Goal: Task Accomplishment & Management: Complete application form

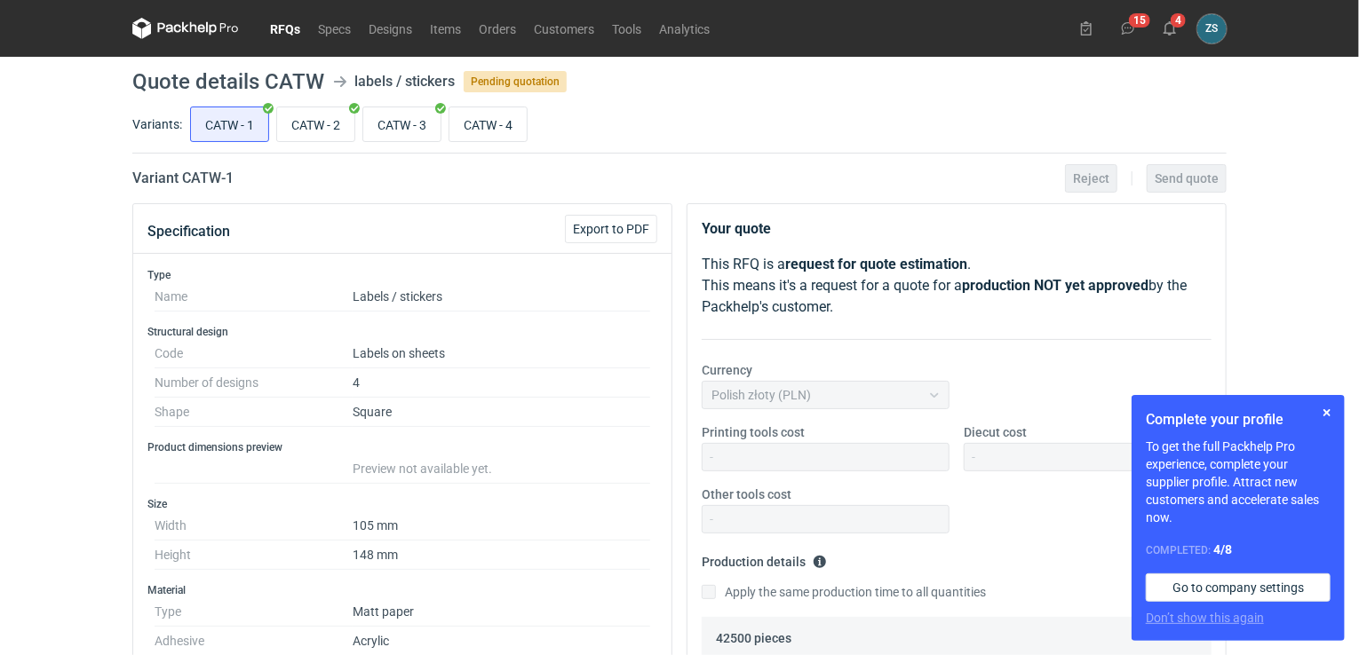
scroll to position [607, 0]
click at [1328, 410] on button "button" at bounding box center [1326, 412] width 21 height 21
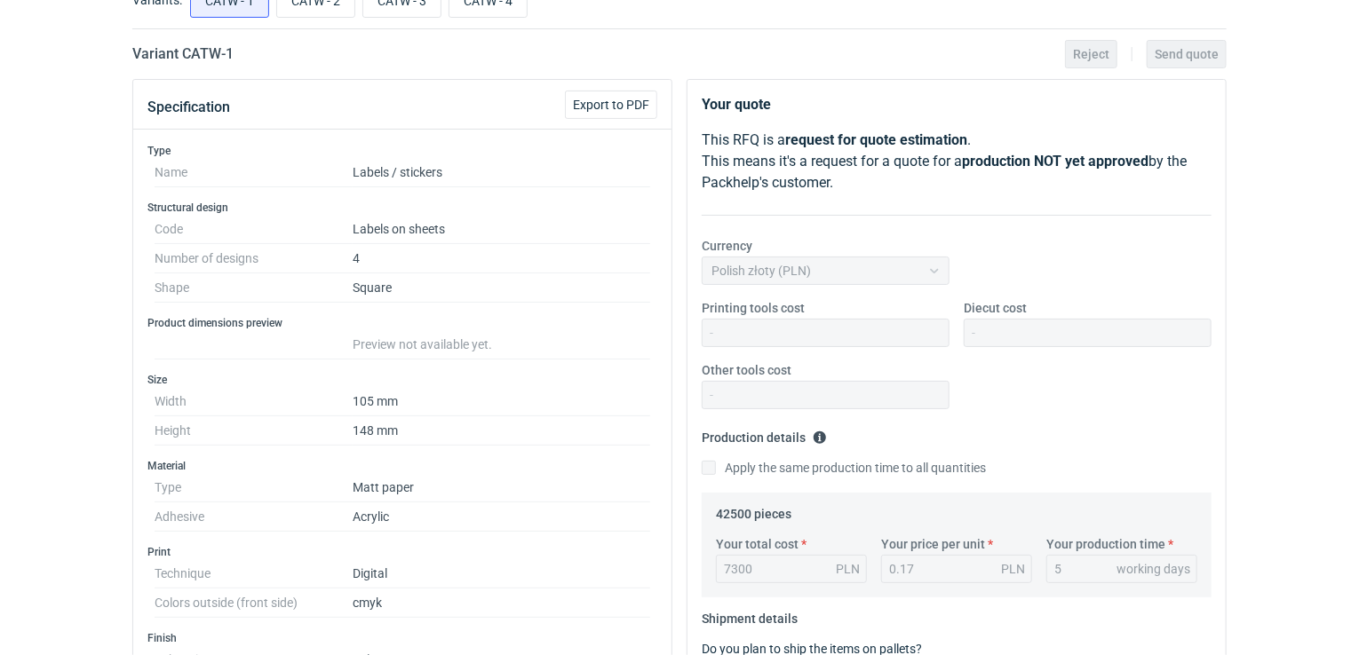
scroll to position [0, 0]
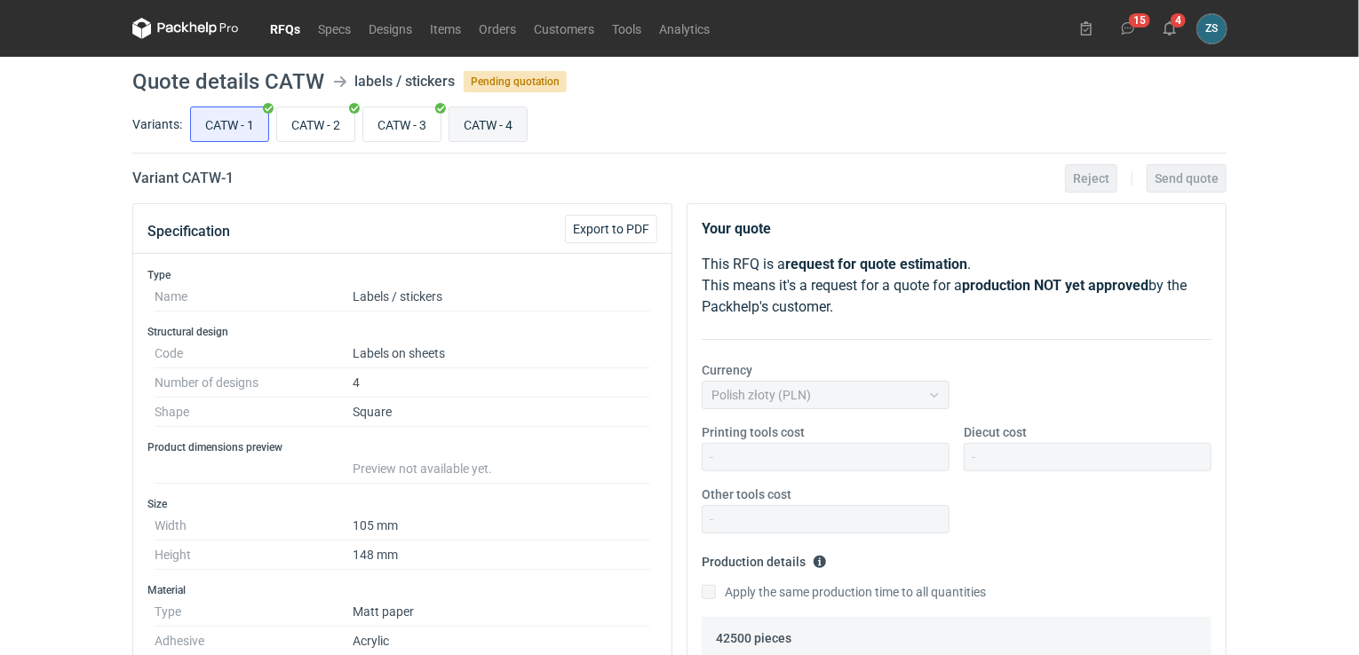
click at [512, 119] on input "CATW - 4" at bounding box center [487, 124] width 77 height 34
radio input "true"
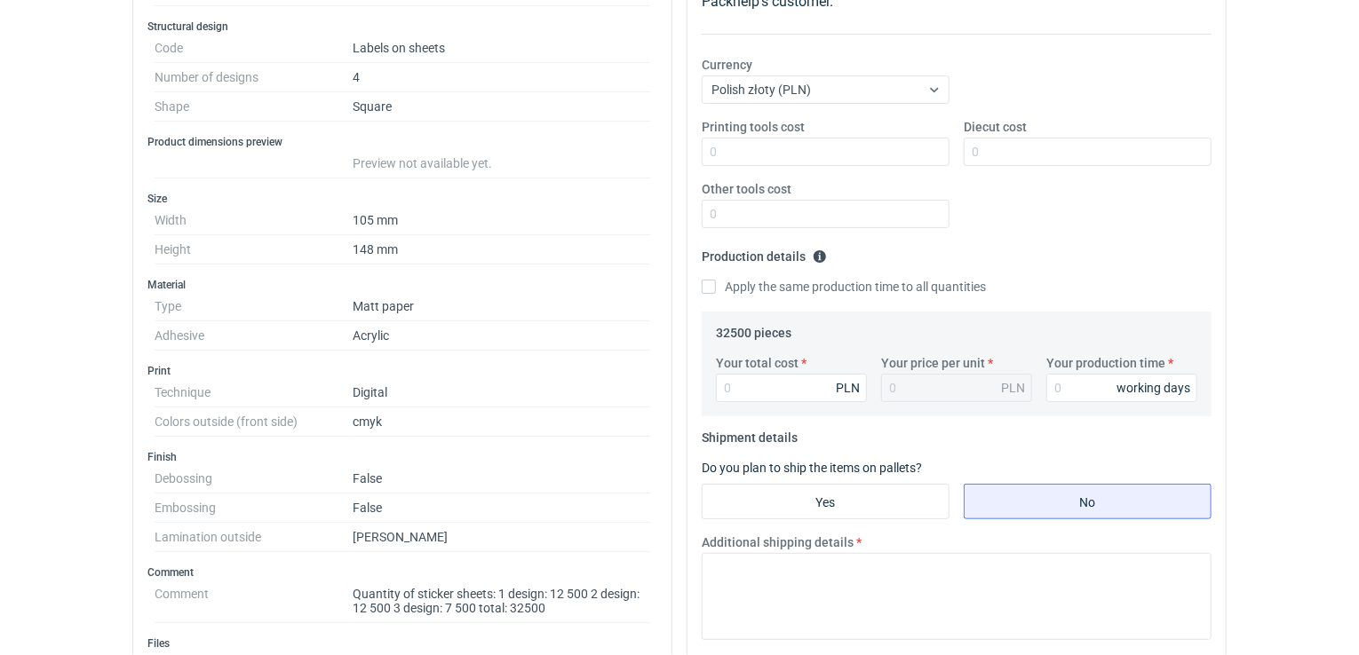
scroll to position [89, 0]
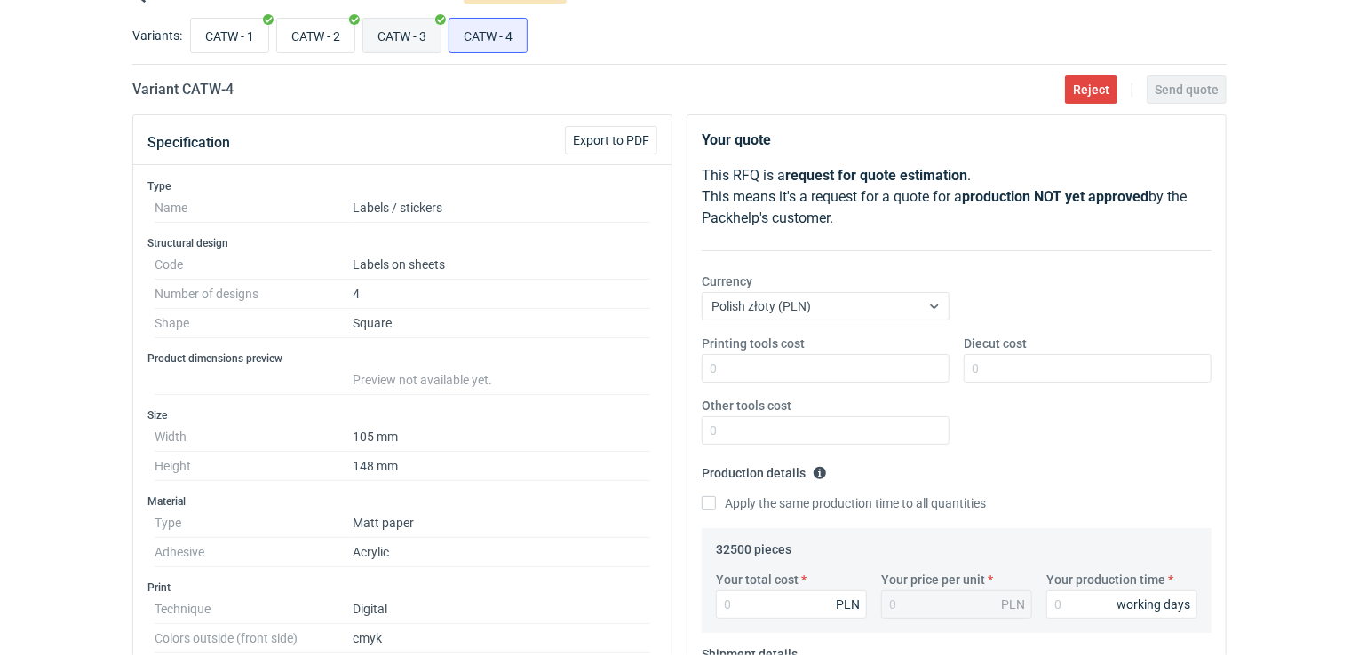
click at [407, 40] on input "CATW - 3" at bounding box center [401, 36] width 77 height 34
radio input "true"
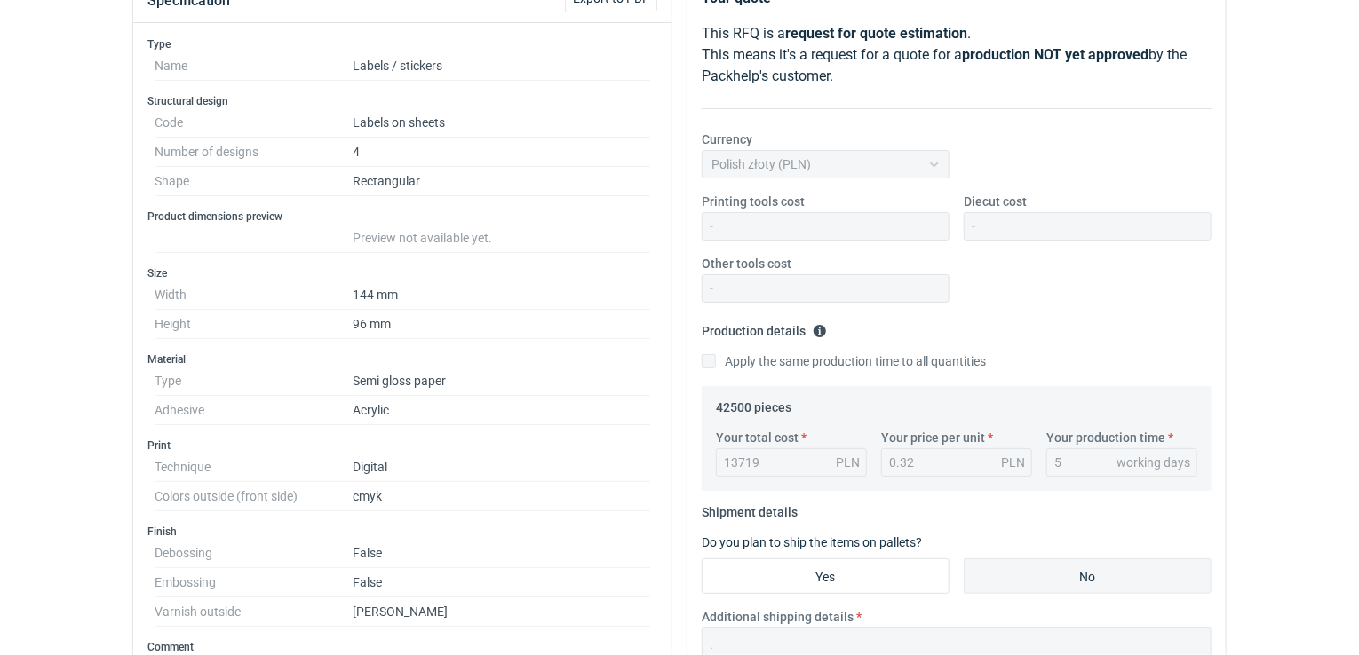
scroll to position [44, 0]
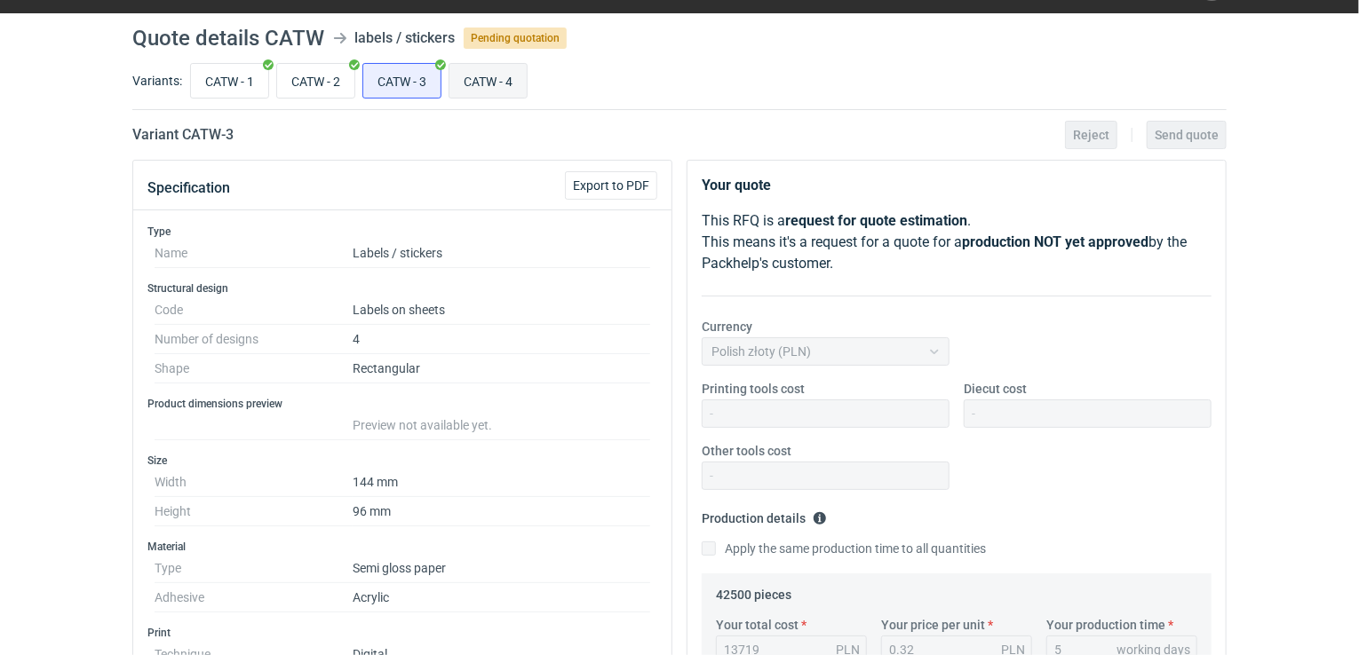
click at [513, 85] on input "CATW - 4" at bounding box center [487, 81] width 77 height 34
radio input "true"
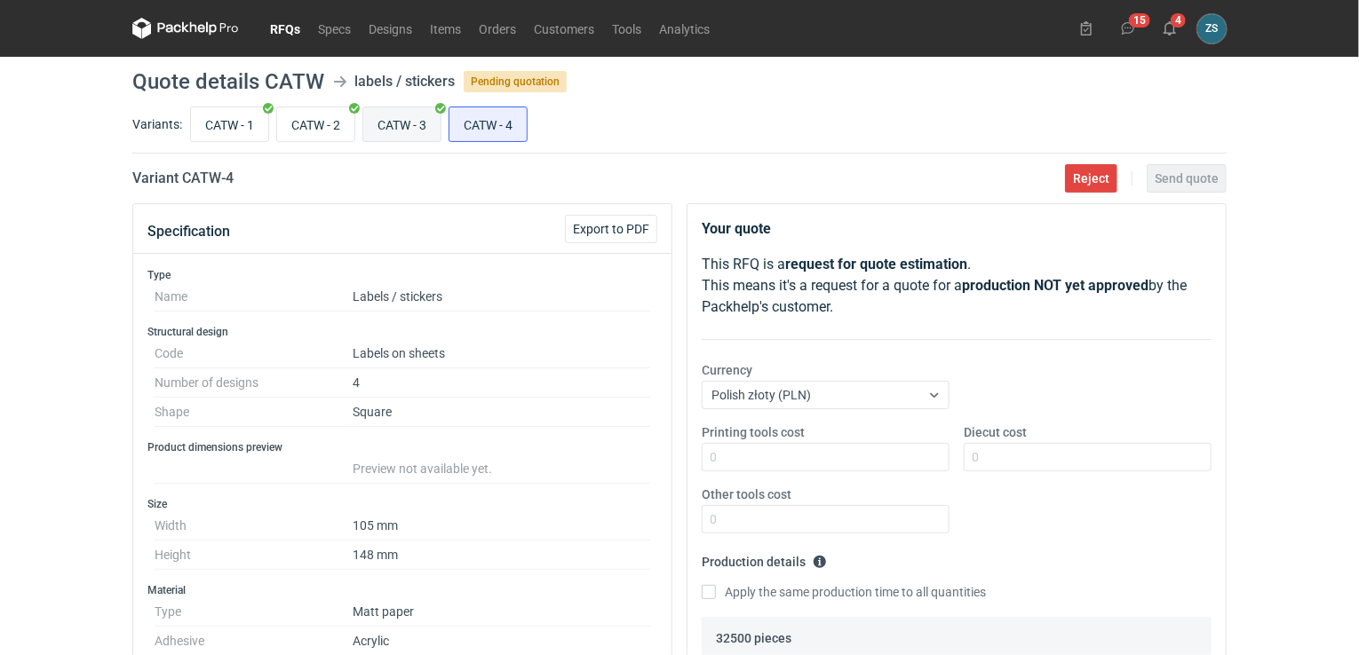
click at [394, 122] on input "CATW - 3" at bounding box center [401, 124] width 77 height 34
radio input "true"
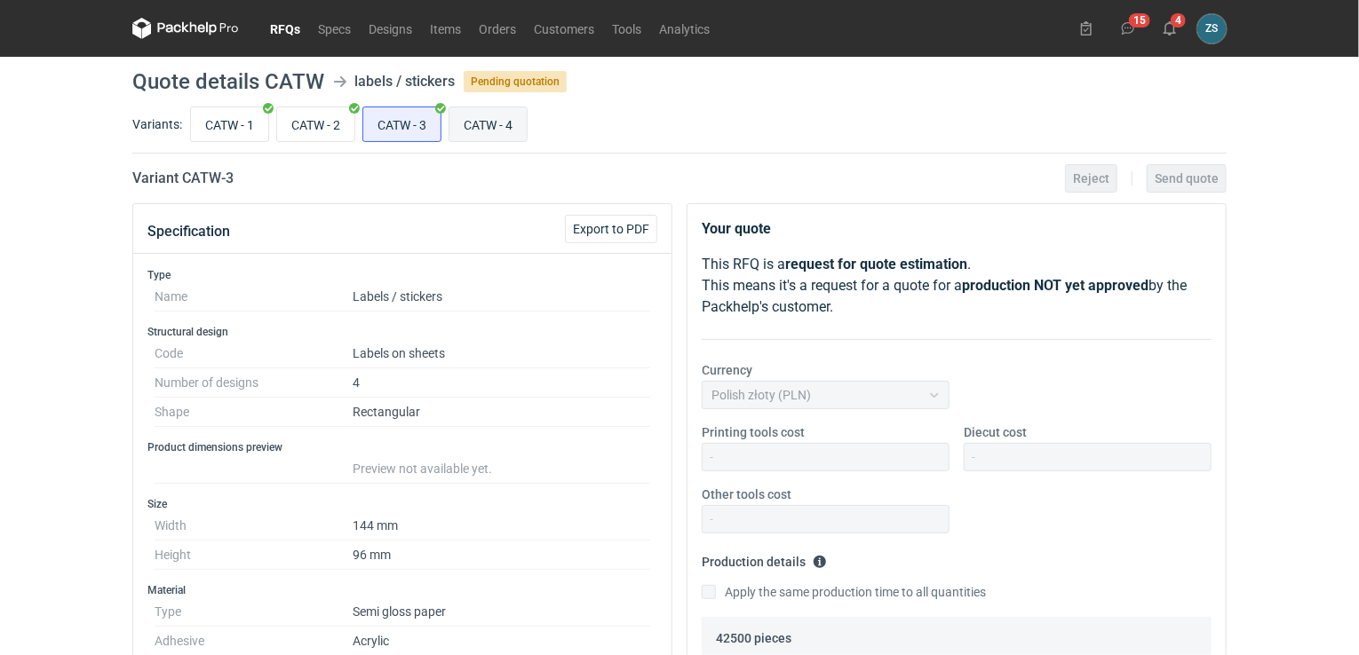
click at [480, 126] on input "CATW - 4" at bounding box center [487, 124] width 77 height 34
radio input "true"
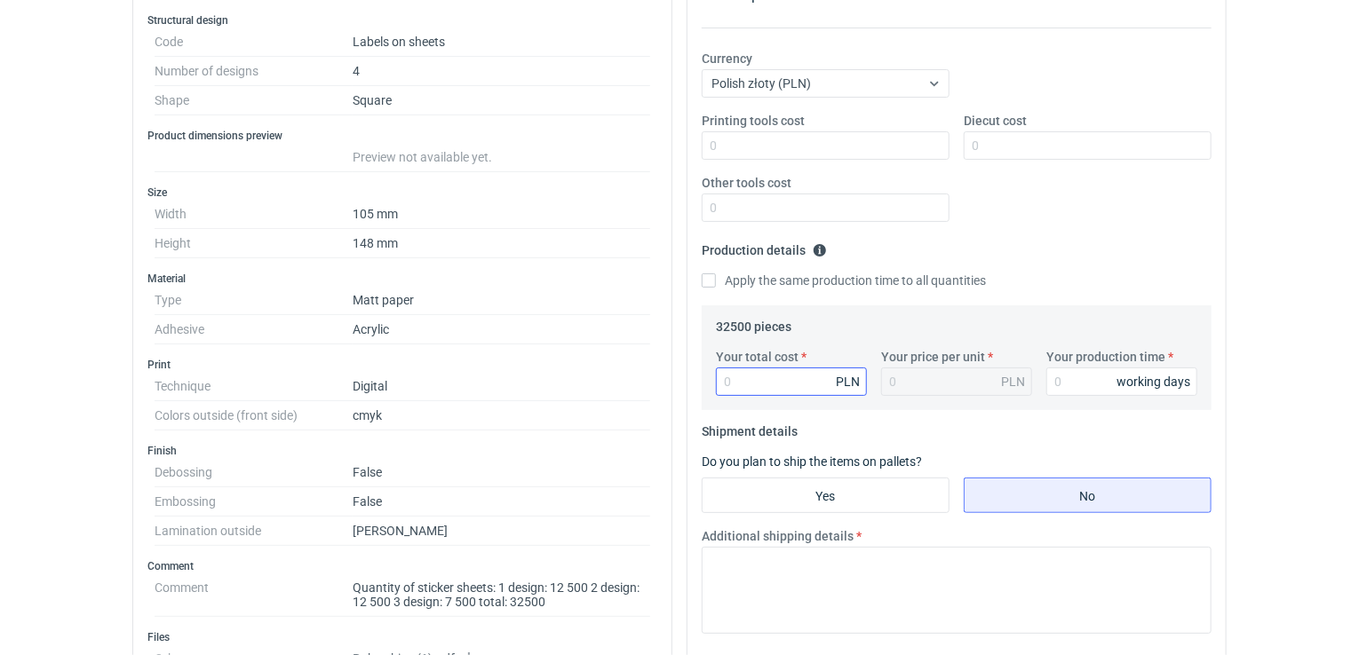
scroll to position [355, 0]
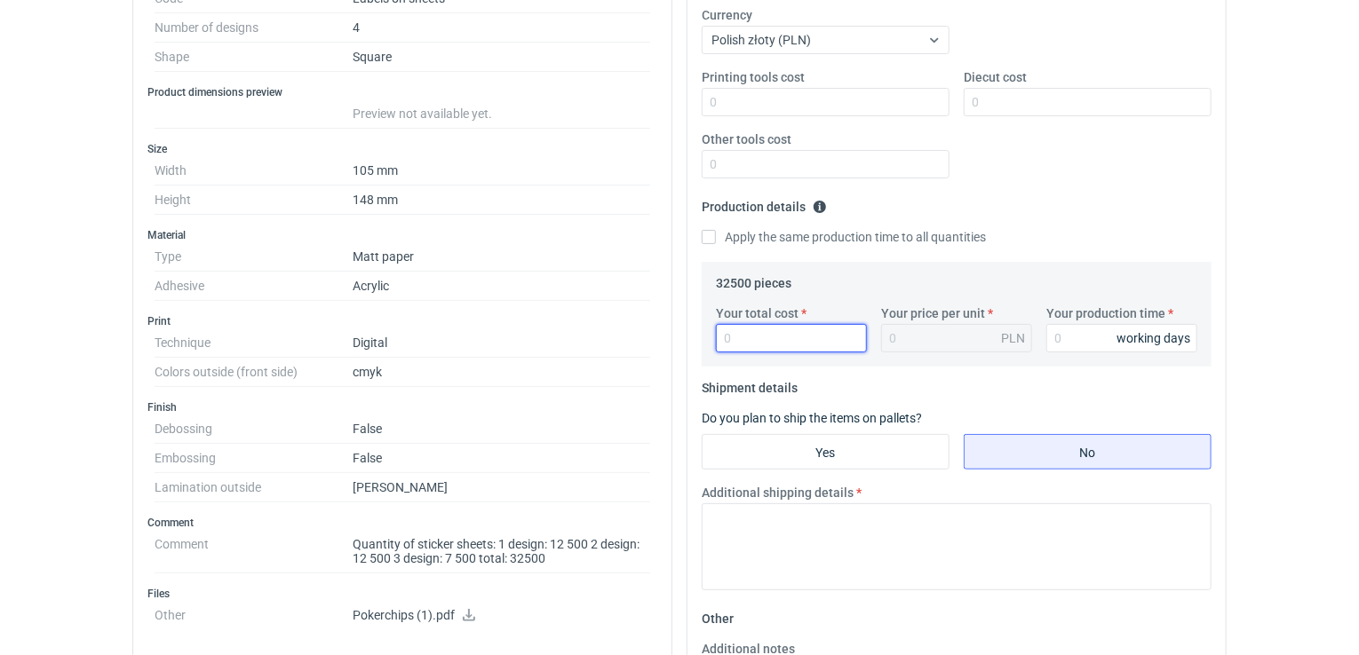
click at [771, 332] on input "Your total cost" at bounding box center [791, 338] width 151 height 28
type input "10400"
type input "0.32"
type input "10400"
click at [853, 456] on input "Yes" at bounding box center [825, 452] width 246 height 34
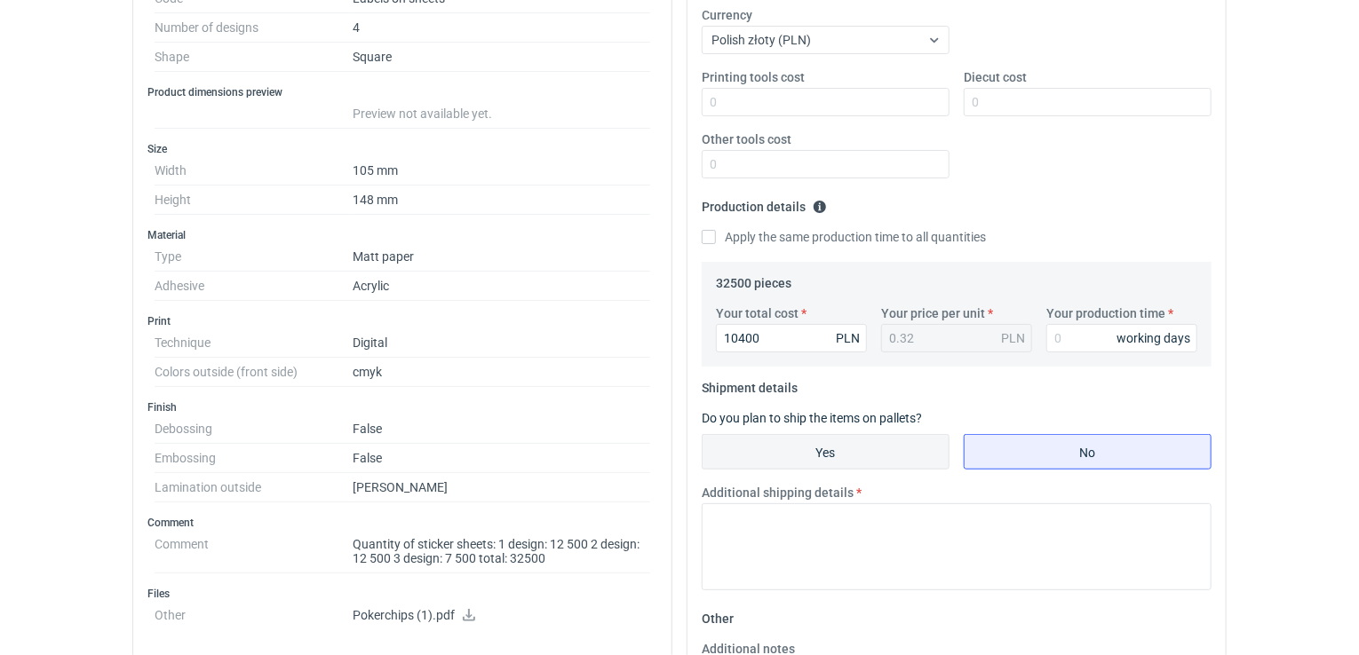
radio input "true"
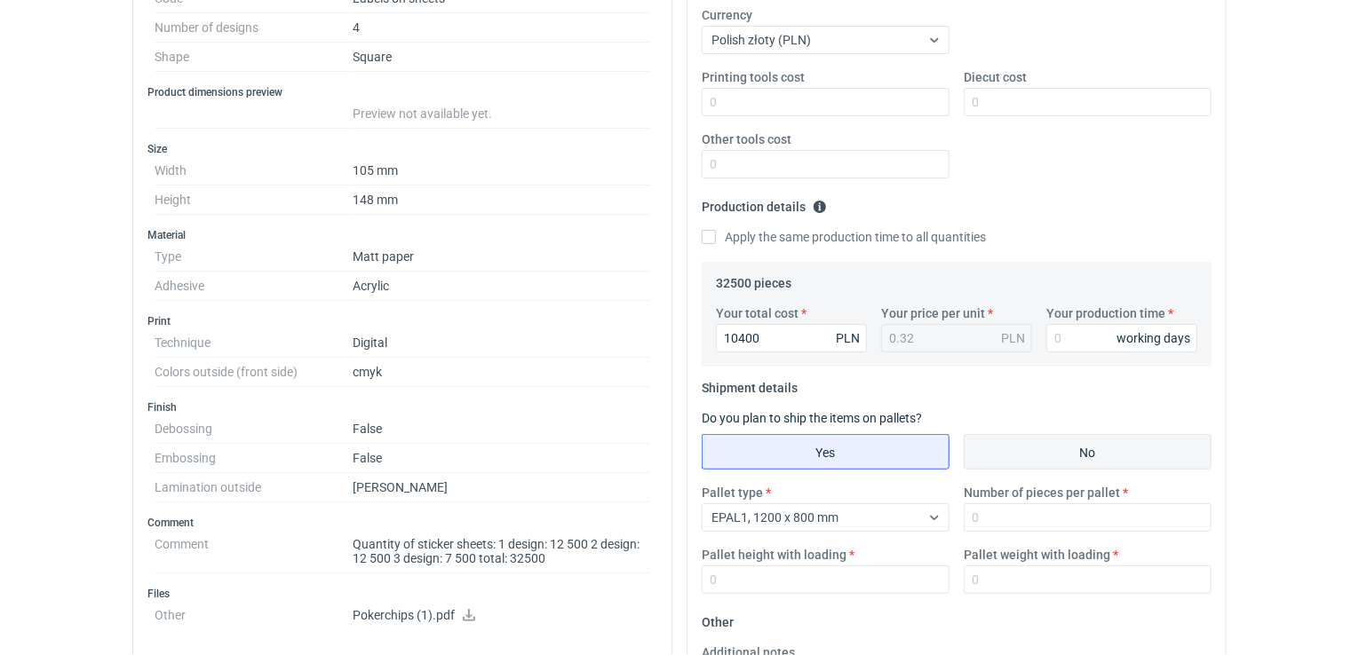
click at [1041, 449] on input "No" at bounding box center [1087, 452] width 246 height 34
radio input "true"
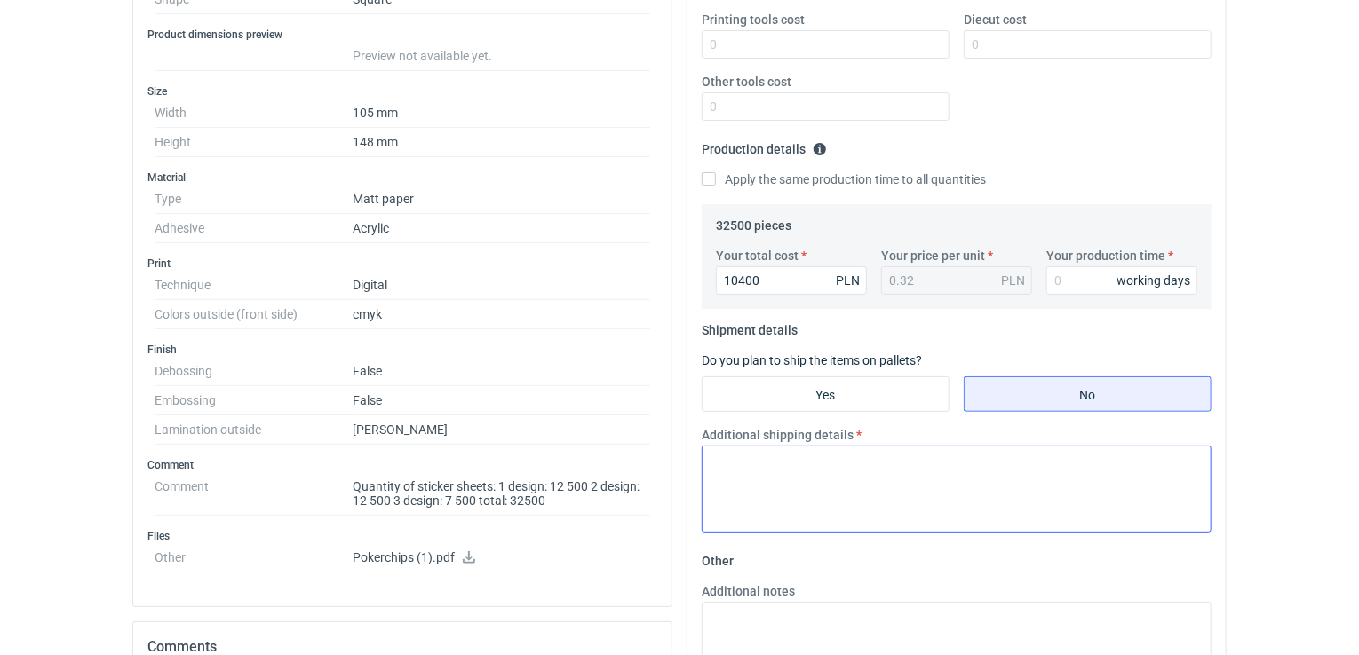
scroll to position [444, 0]
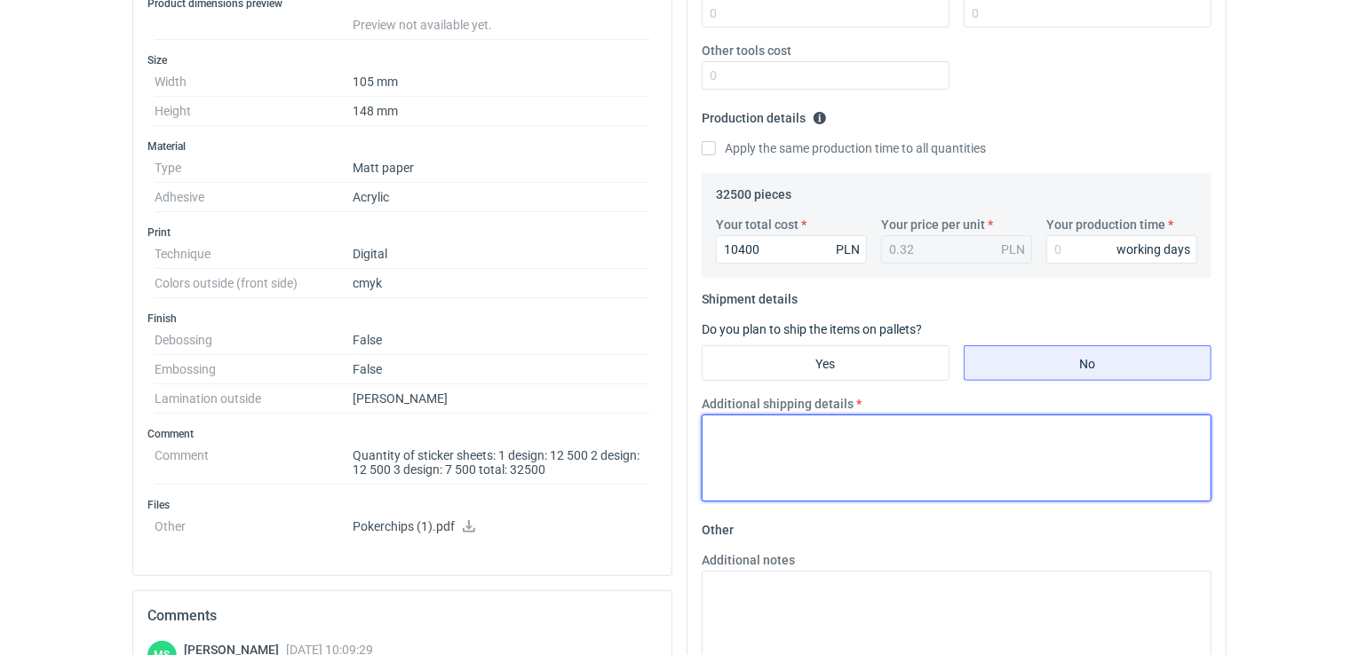
click at [853, 457] on textarea "Additional shipping details" at bounding box center [957, 458] width 510 height 87
type textarea ","
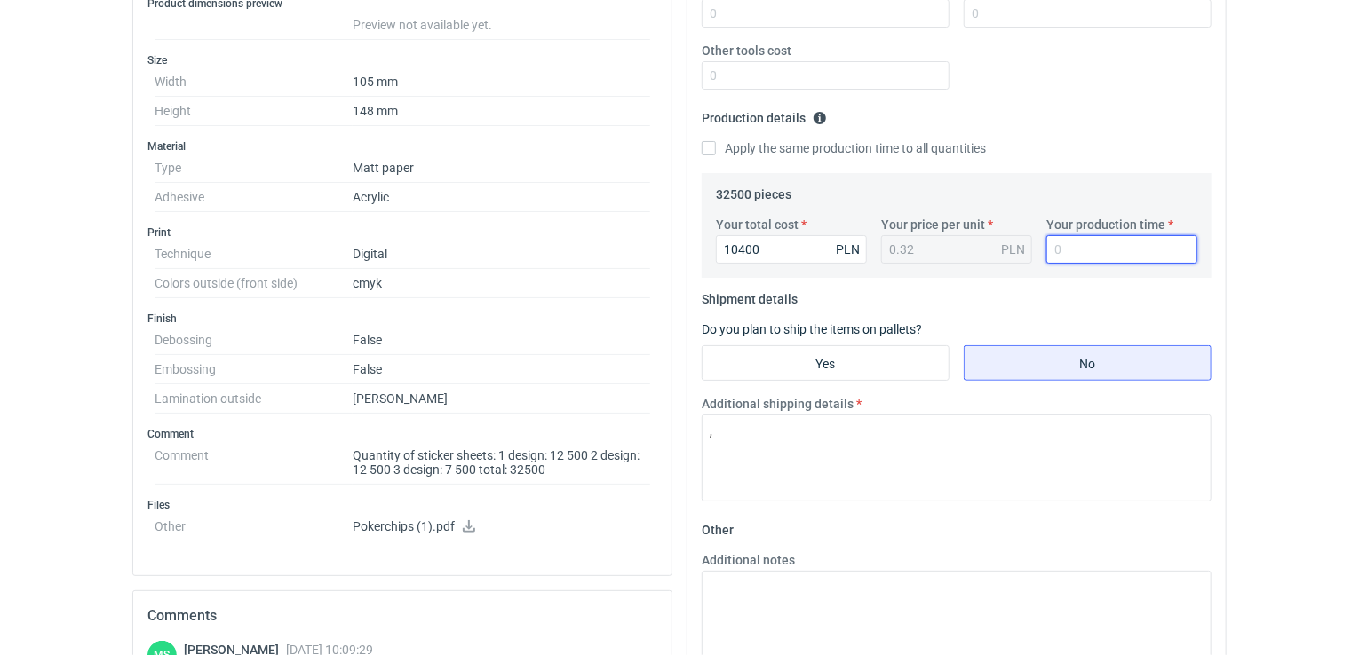
click at [1077, 253] on input "Your production time" at bounding box center [1121, 249] width 151 height 28
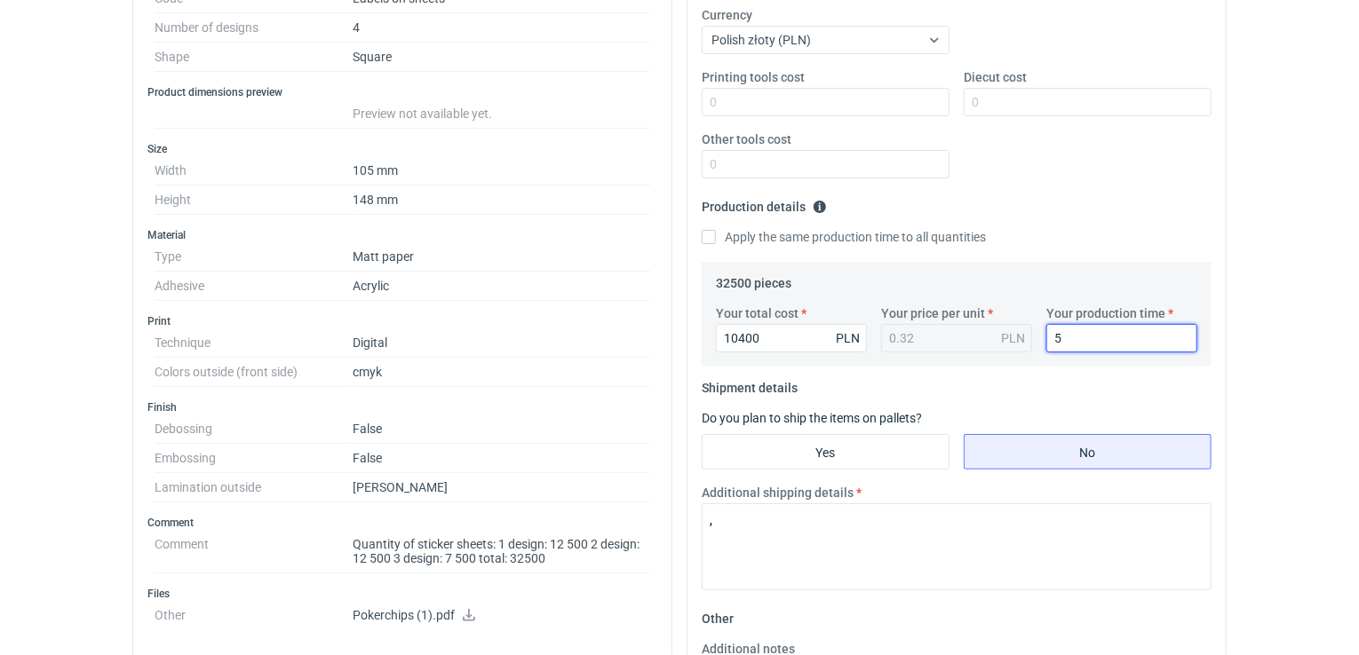
scroll to position [0, 0]
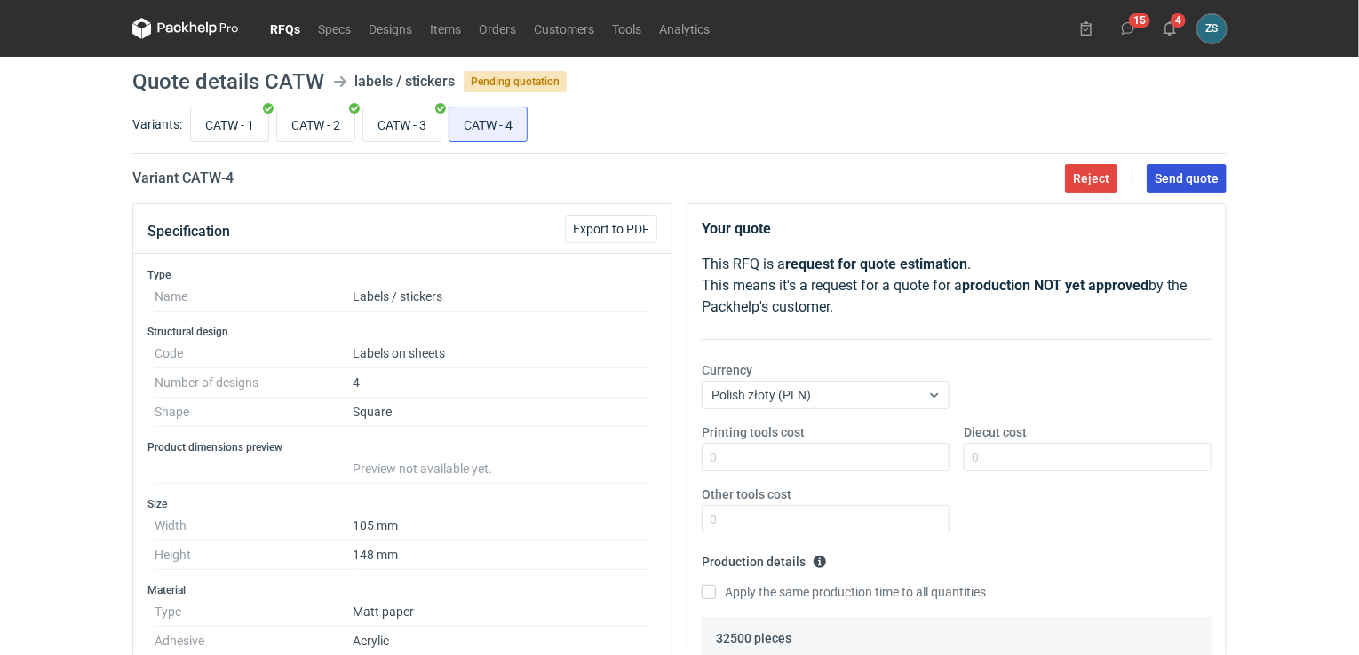
type input "5"
click at [1197, 168] on button "Send quote" at bounding box center [1186, 178] width 80 height 28
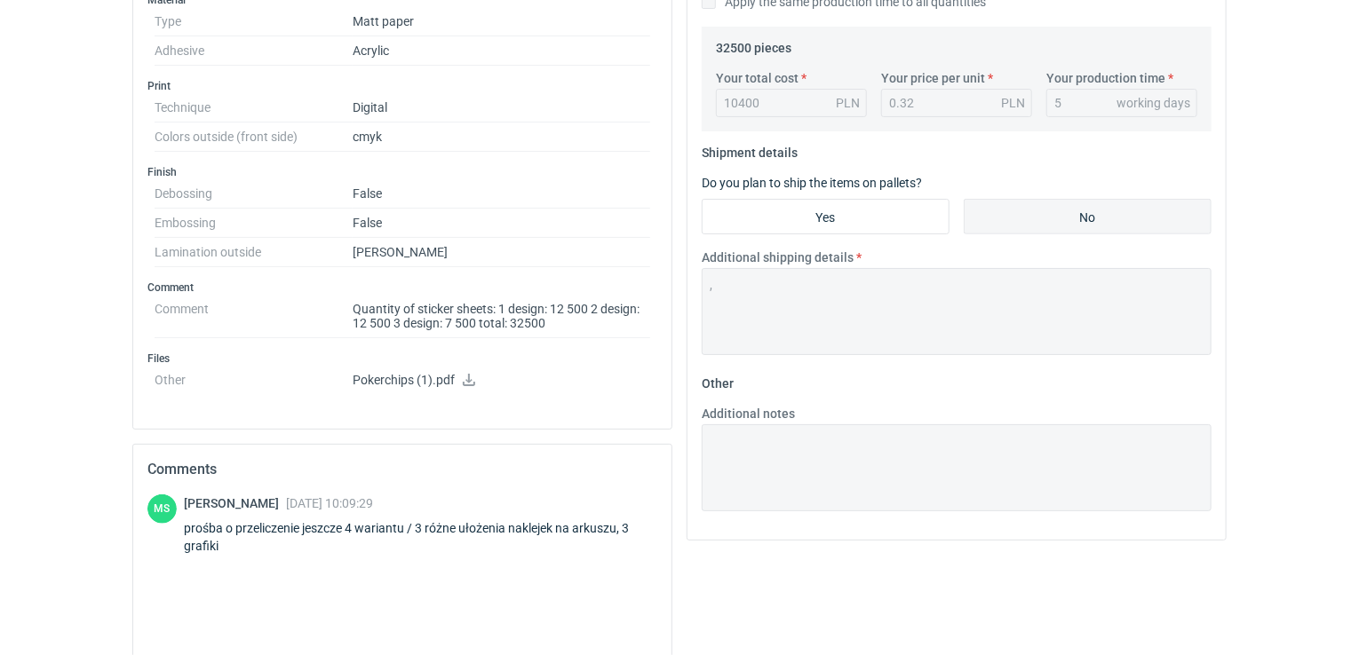
scroll to position [622, 0]
